Goal: Navigation & Orientation: Find specific page/section

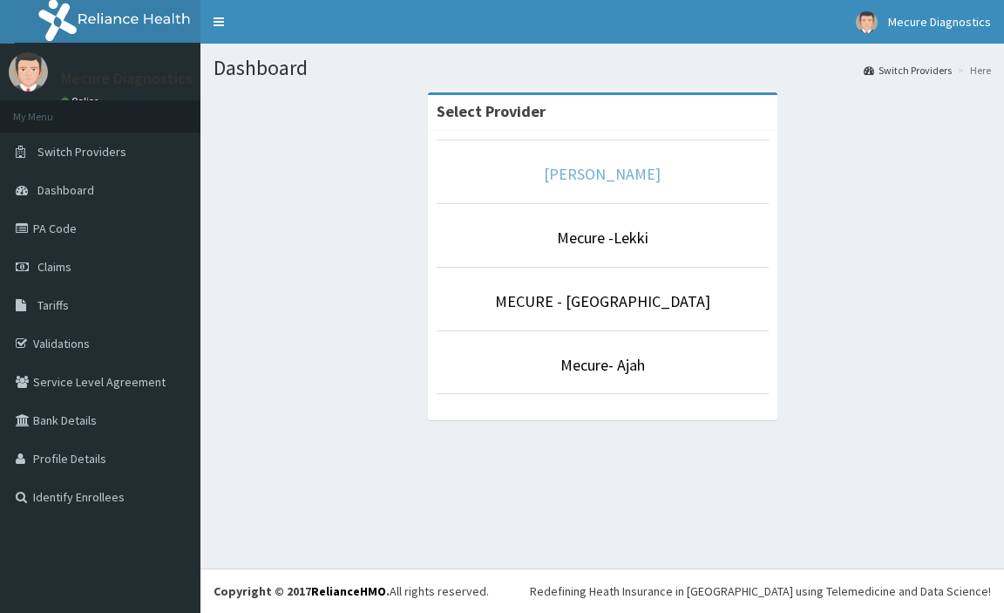
click at [619, 173] on link "[PERSON_NAME]" at bounding box center [602, 174] width 117 height 20
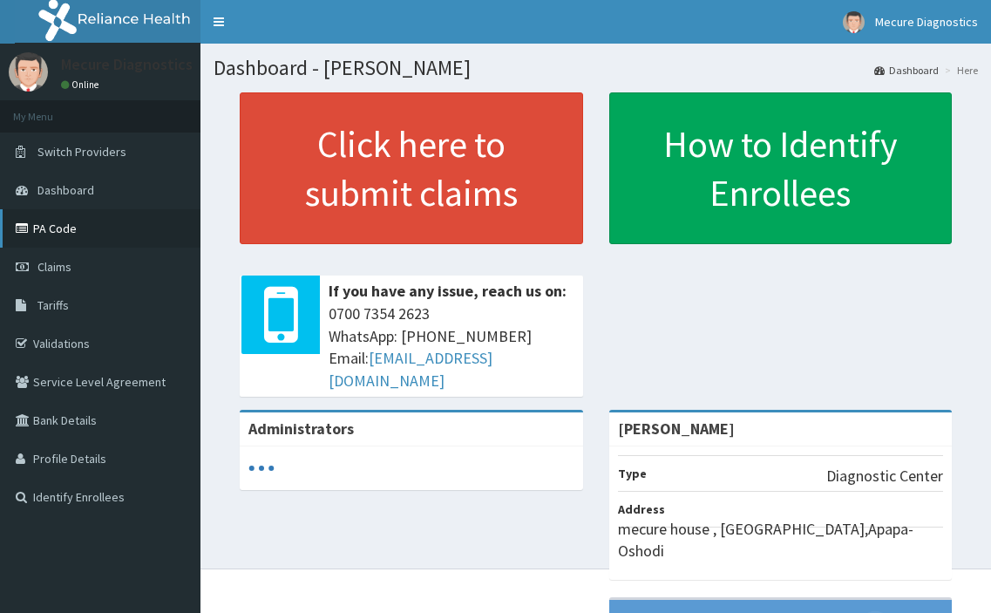
click at [62, 225] on link "PA Code" at bounding box center [100, 228] width 200 height 38
